Goal: Information Seeking & Learning: Learn about a topic

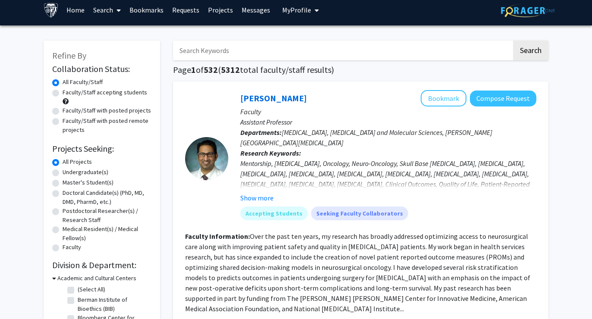
scroll to position [7, 0]
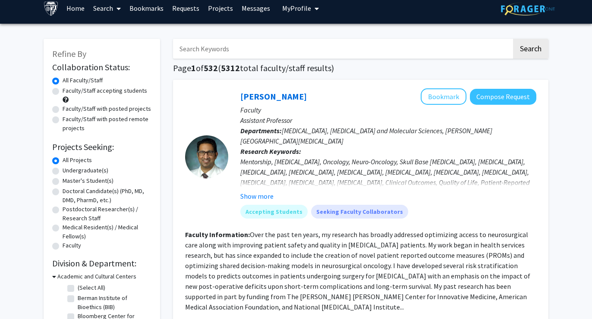
click at [110, 95] on label "Faculty/Staff accepting students" at bounding box center [105, 90] width 85 height 9
click at [68, 92] on input "Faculty/Staff accepting students" at bounding box center [66, 89] width 6 height 6
radio input "true"
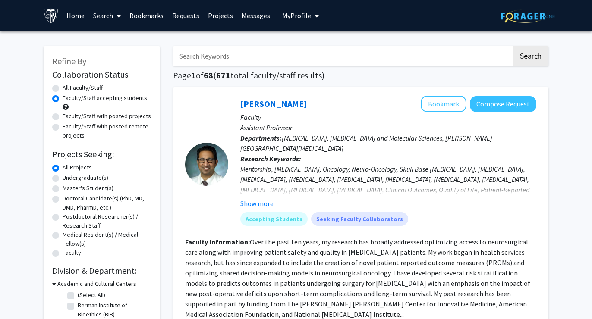
click at [89, 179] on label "Undergraduate(s)" at bounding box center [86, 177] width 46 height 9
click at [68, 179] on input "Undergraduate(s)" at bounding box center [66, 176] width 6 height 6
radio input "true"
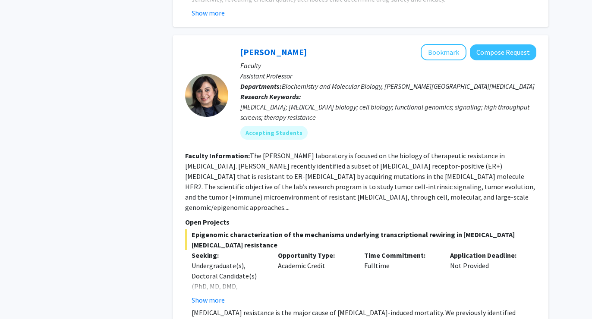
scroll to position [3141, 0]
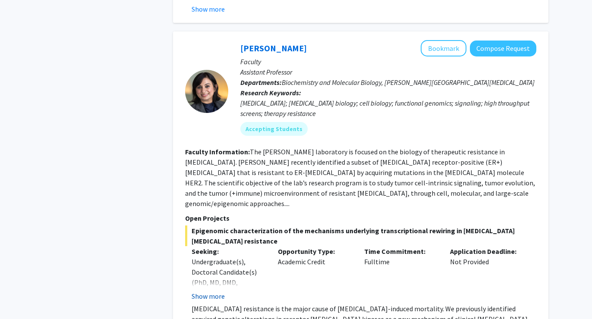
click at [214, 291] on button "Show more" at bounding box center [208, 296] width 33 height 10
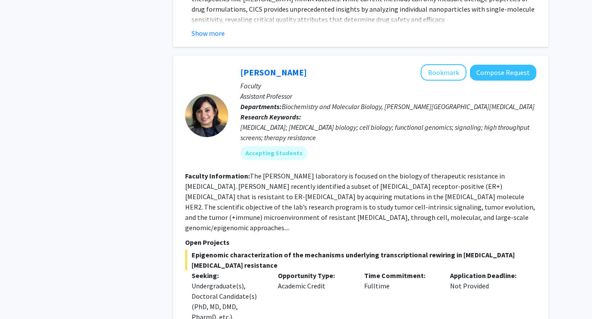
scroll to position [3114, 0]
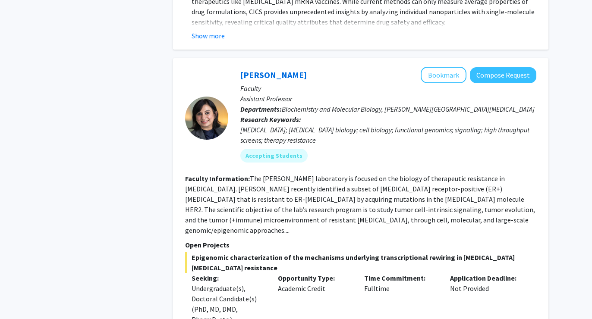
click at [500, 83] on p "Faculty" at bounding box center [388, 88] width 296 height 10
click at [499, 83] on p "Faculty" at bounding box center [388, 88] width 296 height 10
click at [498, 67] on button "Compose Request" at bounding box center [503, 75] width 66 height 16
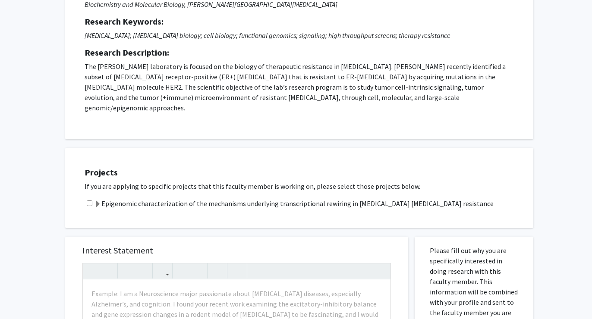
scroll to position [111, 0]
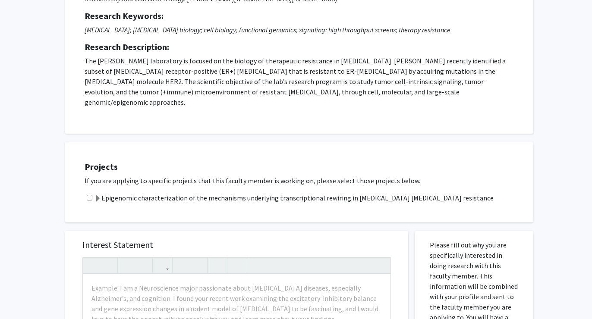
click at [319, 193] on label "Epigenomic characterization of the mechanisms underlying transcriptional rewiri…" at bounding box center [294, 198] width 399 height 10
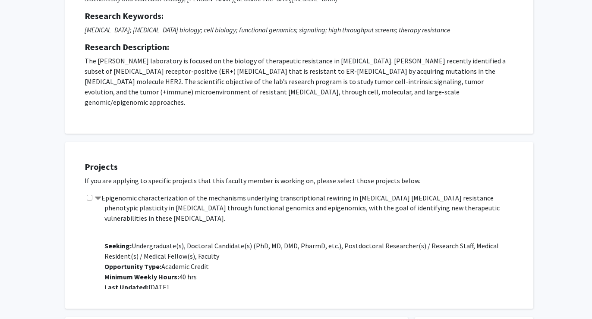
scroll to position [41, 0]
click at [182, 273] on span "Minimum Weekly Hours: 40 hrs" at bounding box center [150, 277] width 92 height 9
click at [196, 273] on span "Minimum Weekly Hours: 40 hrs" at bounding box center [150, 277] width 92 height 9
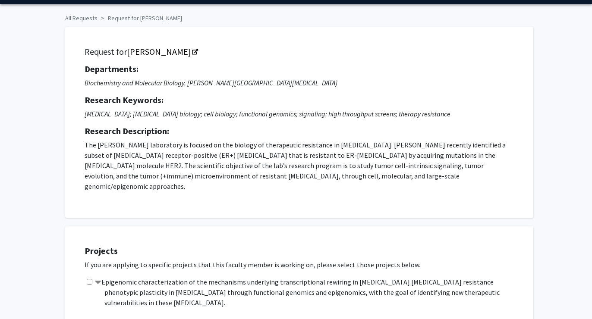
scroll to position [54, 0]
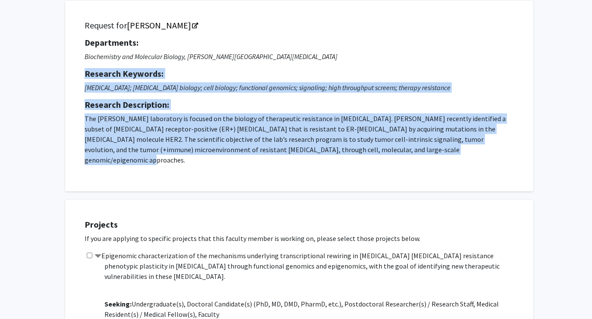
drag, startPoint x: 247, startPoint y: 71, endPoint x: 246, endPoint y: 155, distance: 84.6
click at [246, 155] on div "Departments: Biochemistry and Molecular Biology, [PERSON_NAME] Comprehensive [M…" at bounding box center [299, 102] width 429 height 128
click at [246, 155] on p "The [PERSON_NAME] laboratory is focused on the biology of therapeutic resistanc…" at bounding box center [299, 140] width 429 height 52
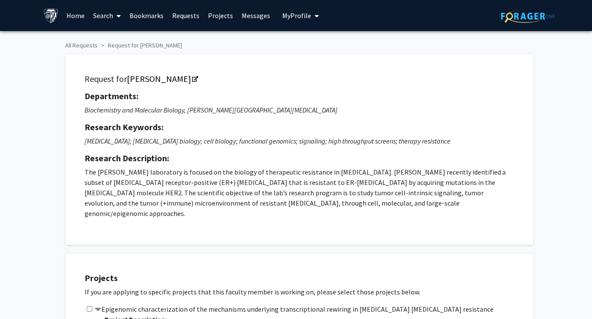
scroll to position [0, 0]
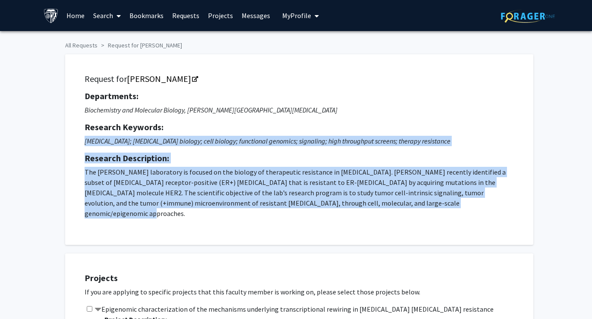
drag, startPoint x: 222, startPoint y: 214, endPoint x: 214, endPoint y: 133, distance: 81.1
click at [214, 133] on div "Request for [PERSON_NAME] Departments: Biochemistry and Molecular Biology, [PER…" at bounding box center [299, 149] width 447 height 169
click at [214, 134] on div "Departments: Biochemistry and Molecular Biology, [PERSON_NAME] Comprehensive [M…" at bounding box center [299, 155] width 429 height 128
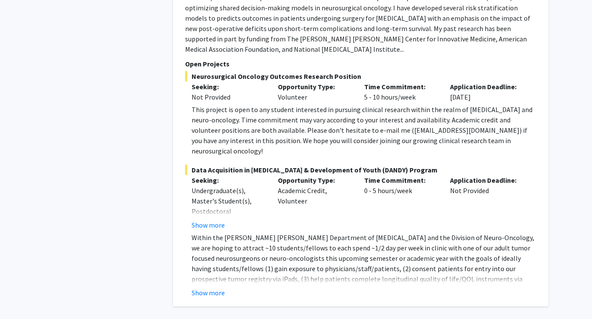
scroll to position [3691, 0]
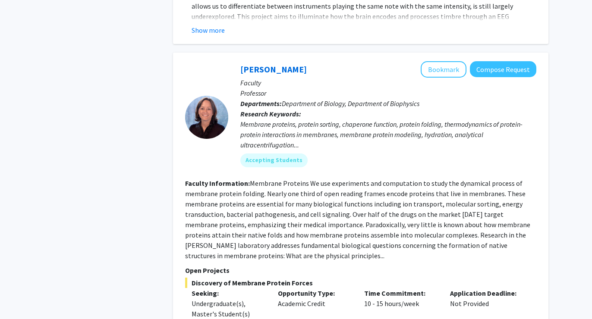
scroll to position [2009, 0]
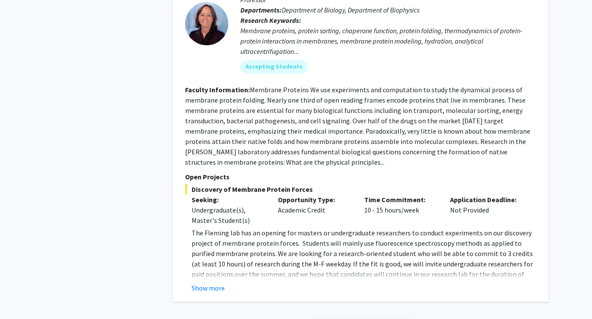
click at [208, 230] on fg-read-more "The [PERSON_NAME] lab has an opening for masters or undergraduate researchers t…" at bounding box center [360, 261] width 351 height 66
click at [208, 283] on button "Show more" at bounding box center [208, 288] width 33 height 10
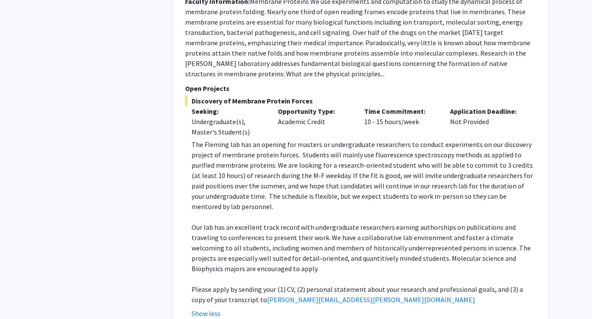
scroll to position [2100, 0]
